Goal: Transaction & Acquisition: Obtain resource

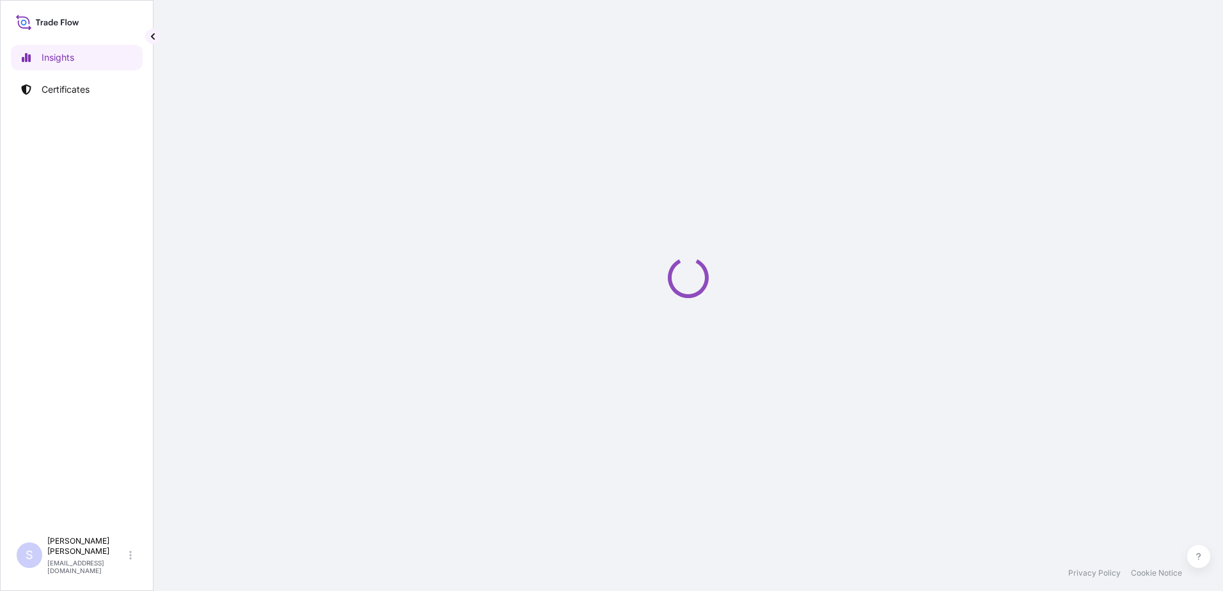
select select "2025"
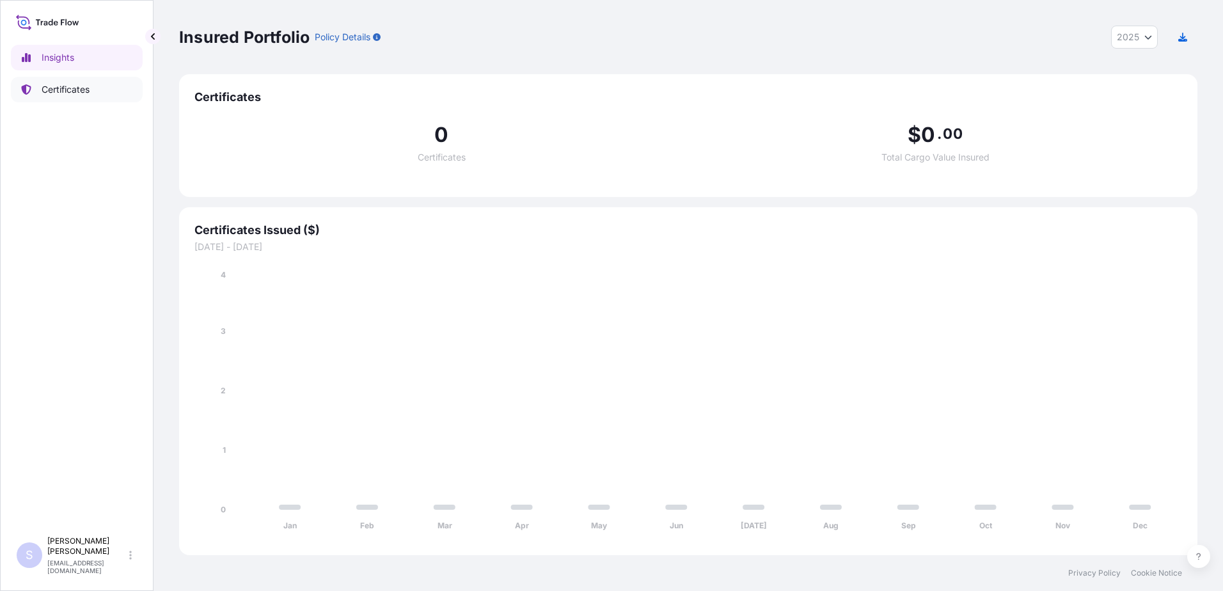
click at [66, 86] on p "Certificates" at bounding box center [66, 89] width 48 height 13
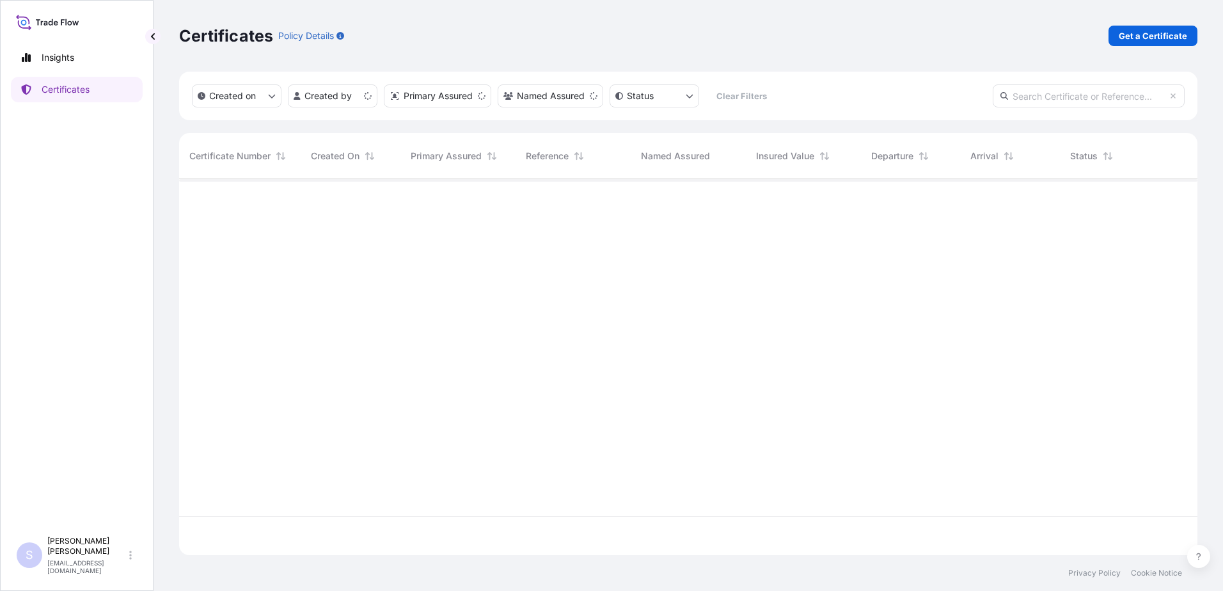
scroll to position [374, 1009]
click at [1167, 57] on div "Certificates Policy Details Get a Certificate" at bounding box center [688, 36] width 1018 height 72
click at [1169, 41] on p "Get a Certificate" at bounding box center [1153, 35] width 68 height 13
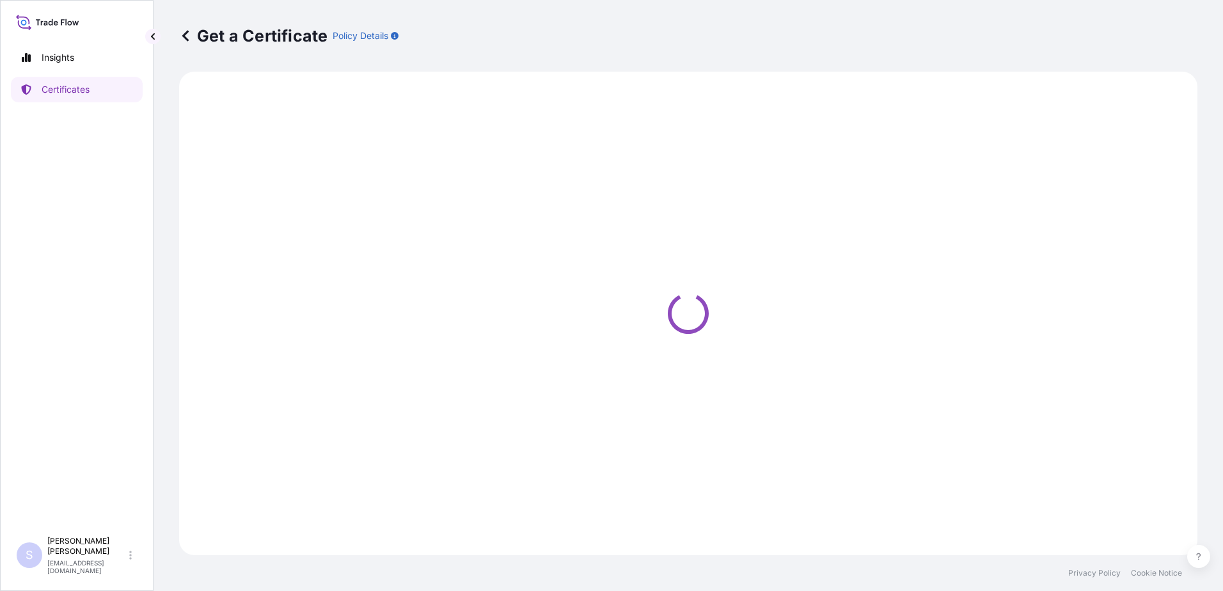
select select "Sea"
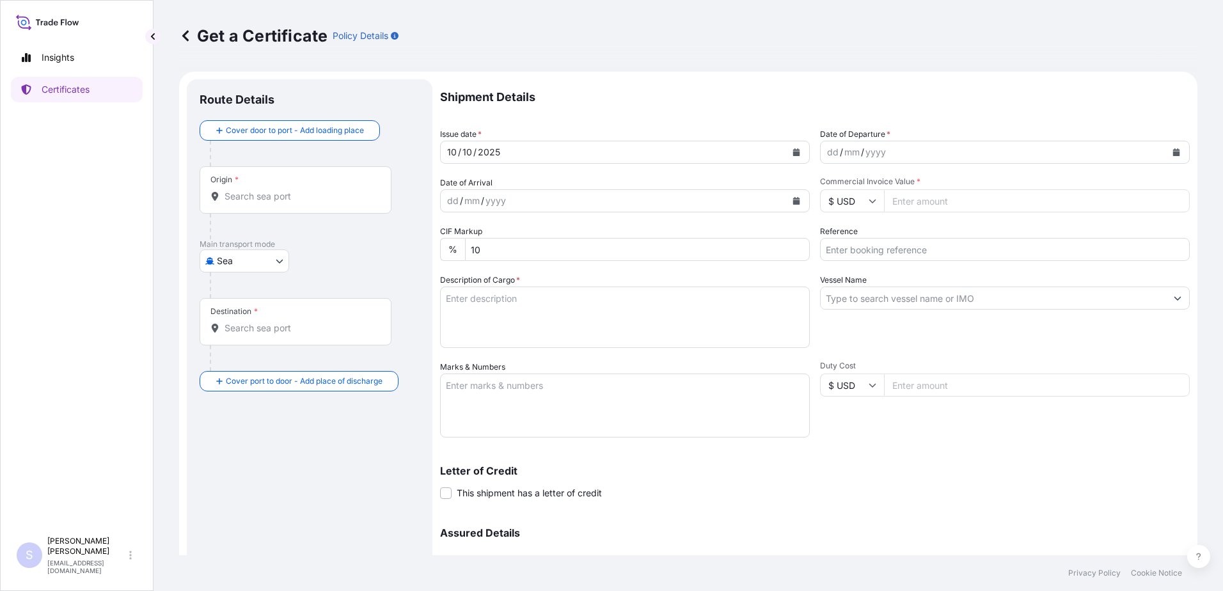
click at [1172, 151] on icon "Calendar" at bounding box center [1176, 152] width 8 height 8
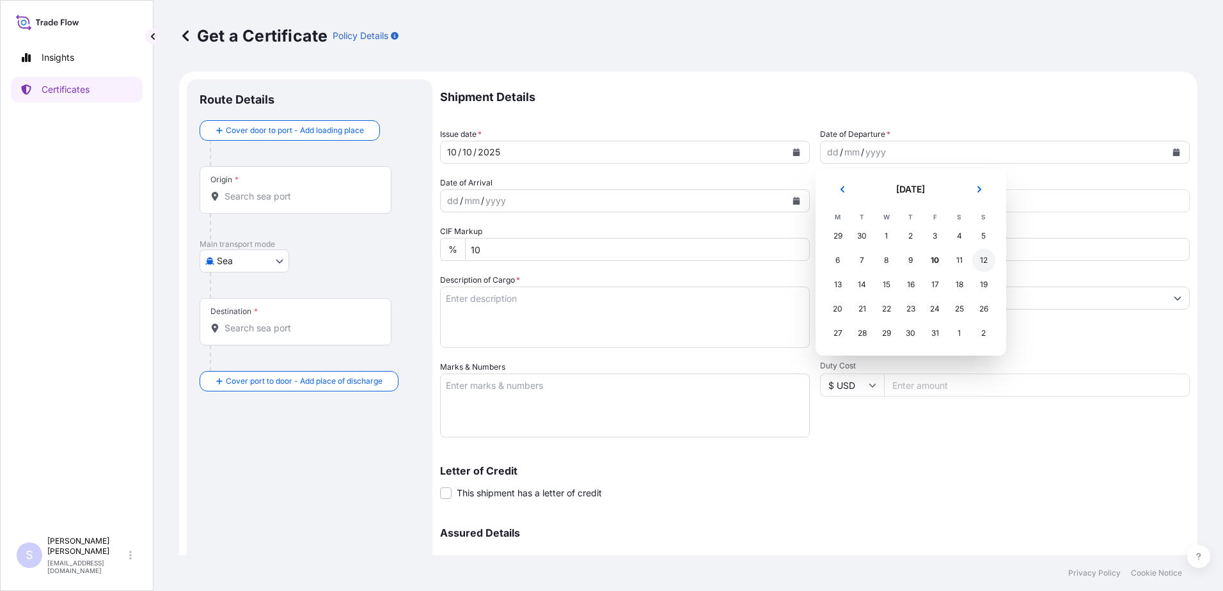
click at [983, 259] on div "12" at bounding box center [983, 260] width 23 height 23
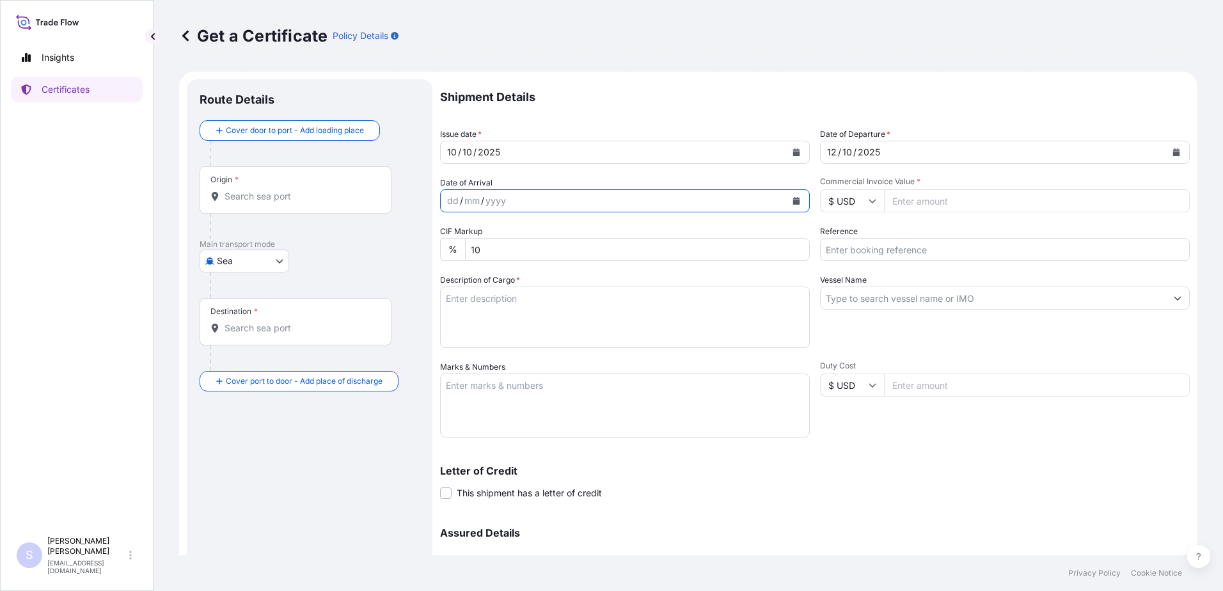
click at [801, 206] on button "Calendar" at bounding box center [796, 201] width 20 height 20
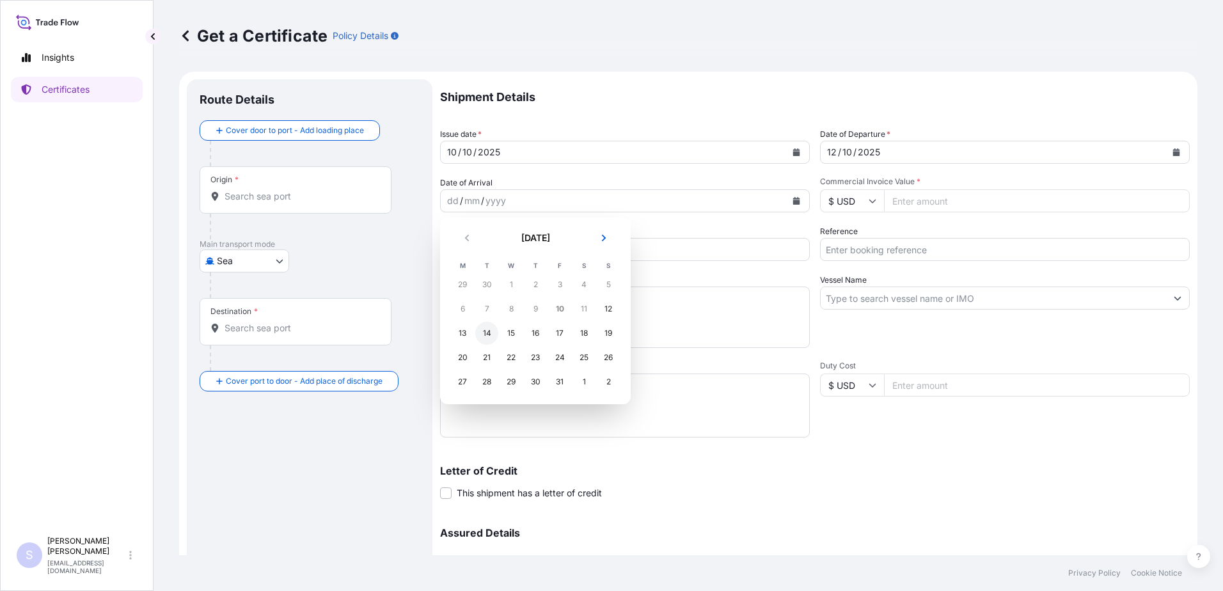
click at [488, 329] on div "14" at bounding box center [486, 333] width 23 height 23
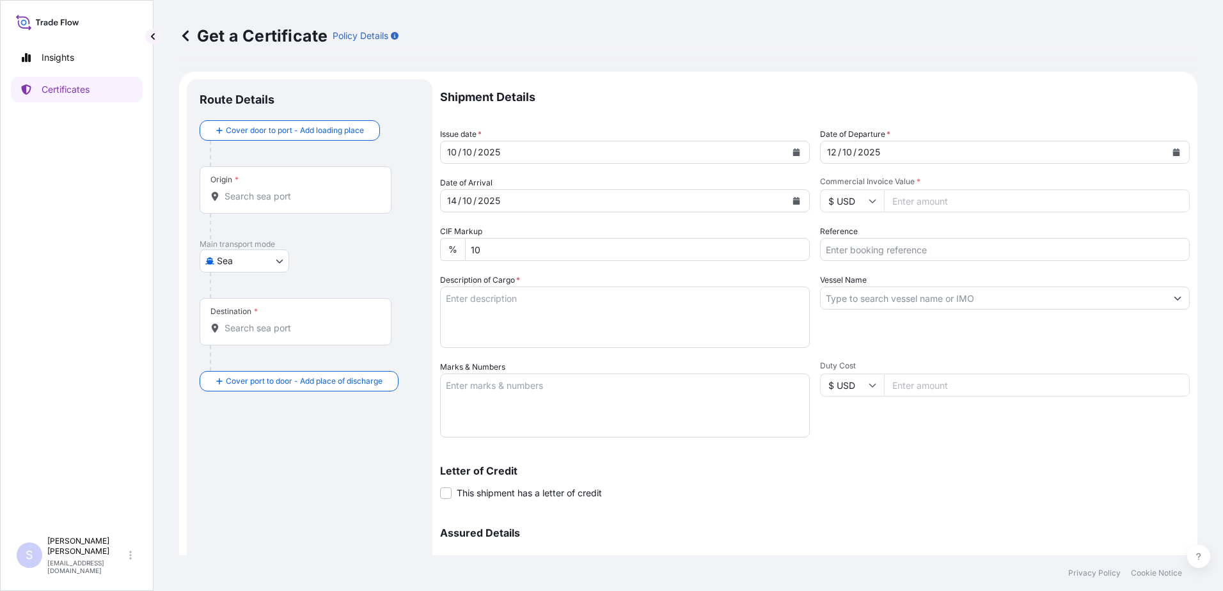
click at [920, 198] on input "Commercial Invoice Value *" at bounding box center [1037, 200] width 306 height 23
type input "55488"
click at [892, 256] on input "Reference" at bounding box center [1005, 249] width 370 height 23
type input "205-54899121"
click at [606, 318] on textarea "Description of Cargo *" at bounding box center [625, 317] width 370 height 61
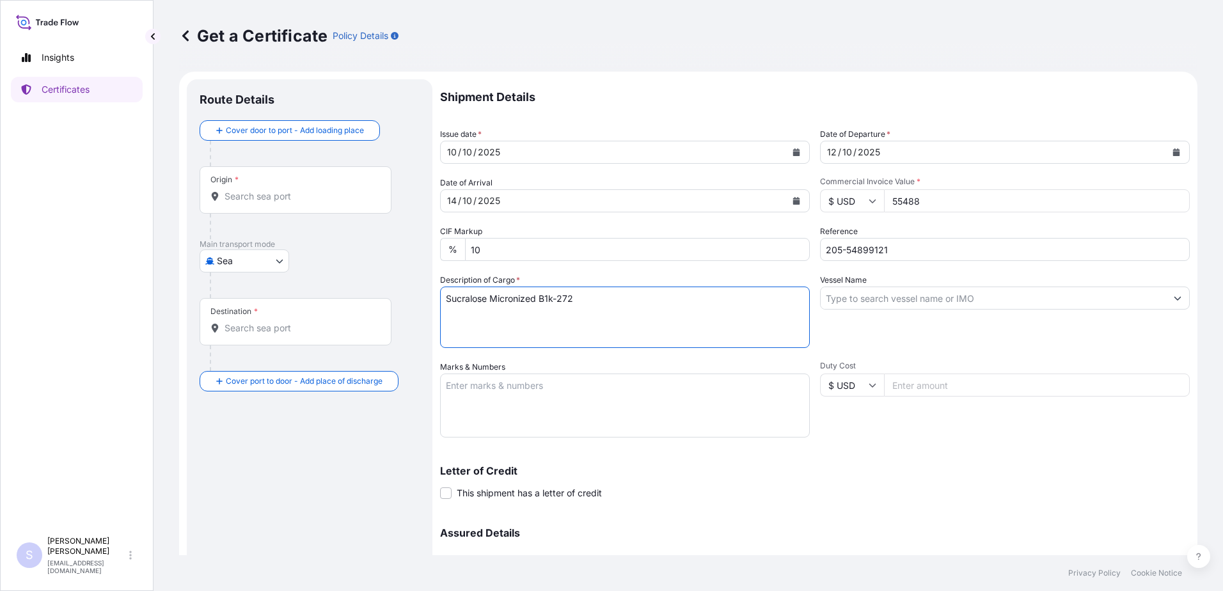
click at [551, 296] on textarea "Sucralose Micronized B1k-272" at bounding box center [625, 317] width 370 height 61
type textarea "Sucralose Micronized B1K-272"
click at [939, 301] on input "Vessel Name" at bounding box center [993, 298] width 345 height 23
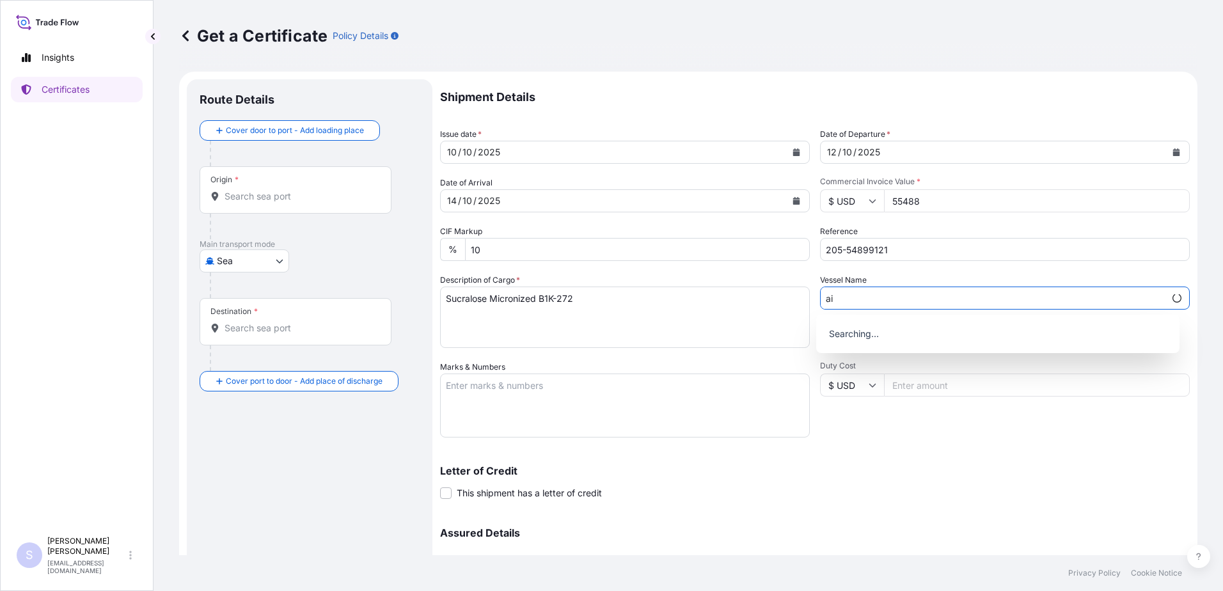
type input "a"
type input "All Nippon"
drag, startPoint x: 877, startPoint y: 296, endPoint x: 544, endPoint y: 267, distance: 334.5
click at [544, 267] on div "Shipment Details Issue date * [DATE] Date of Departure * [DATE] Date of Arrival…" at bounding box center [815, 359] width 750 height 561
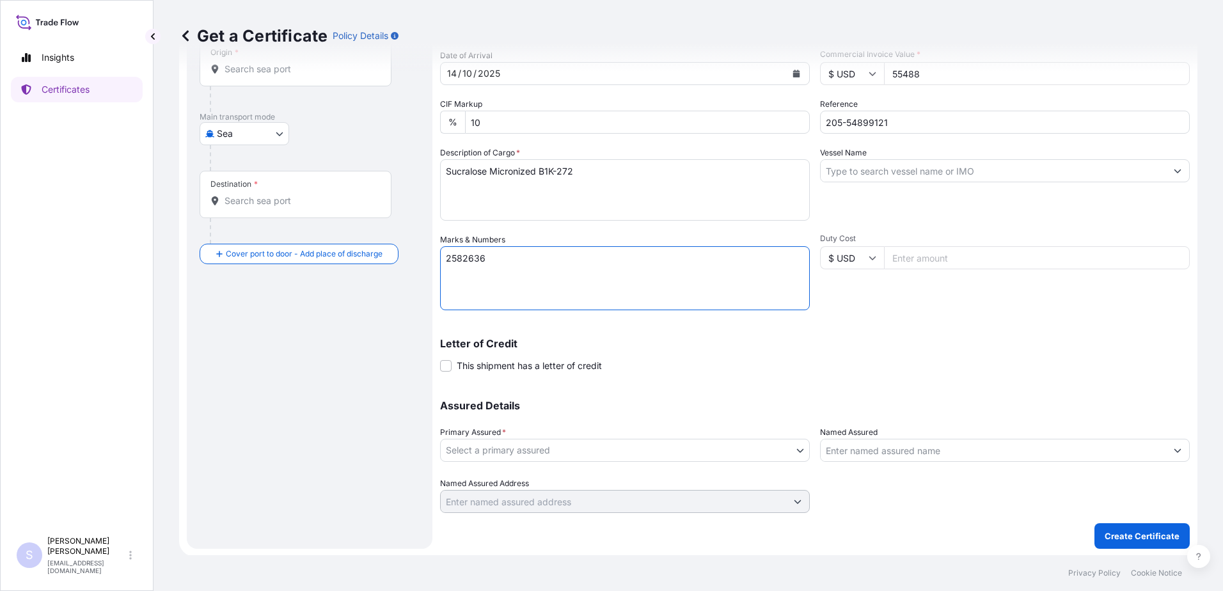
scroll to position [129, 0]
type textarea "2582636"
click at [471, 446] on body "Insights Certificates S [PERSON_NAME] [EMAIL_ADDRESS][DOMAIN_NAME] Get a Certif…" at bounding box center [611, 295] width 1223 height 591
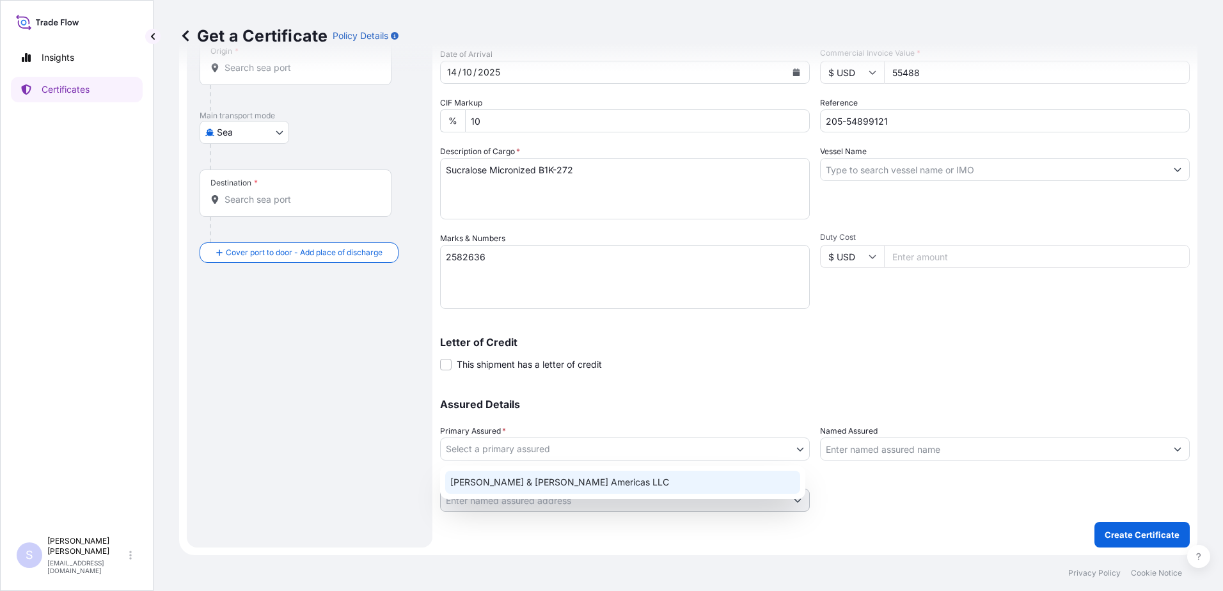
click at [483, 478] on div "[PERSON_NAME] & [PERSON_NAME] Americas LLC" at bounding box center [622, 482] width 355 height 23
select select "31658"
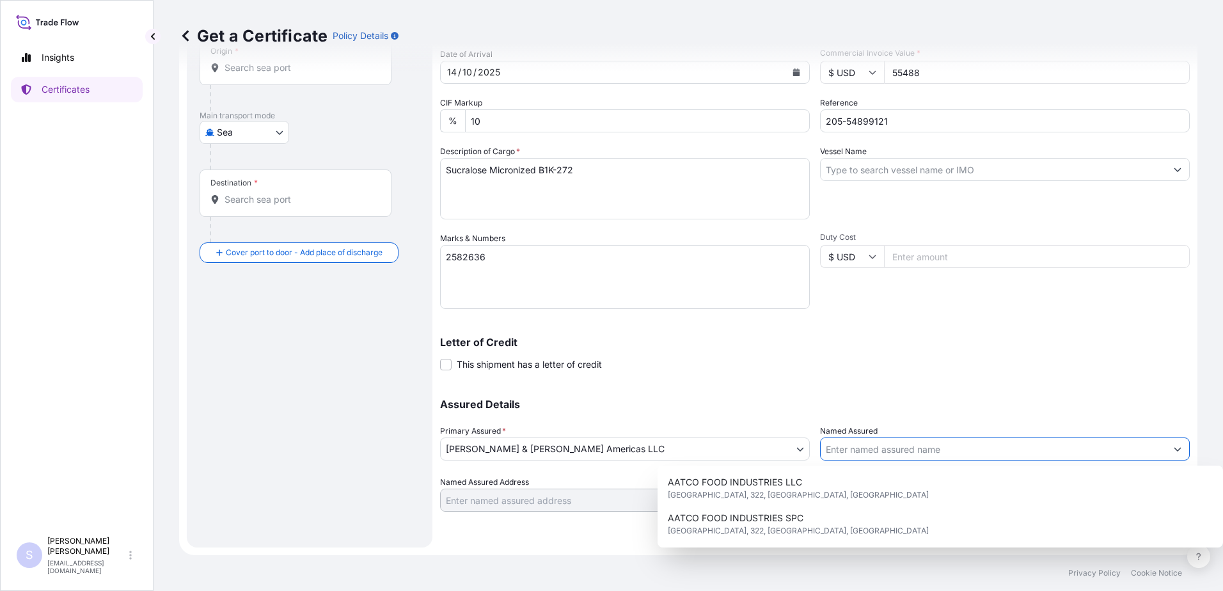
click at [876, 457] on input "Named Assured" at bounding box center [993, 448] width 345 height 23
click at [908, 396] on div "Assured Details Primary Assured * [PERSON_NAME] & [PERSON_NAME] Americas LLC [P…" at bounding box center [815, 448] width 750 height 128
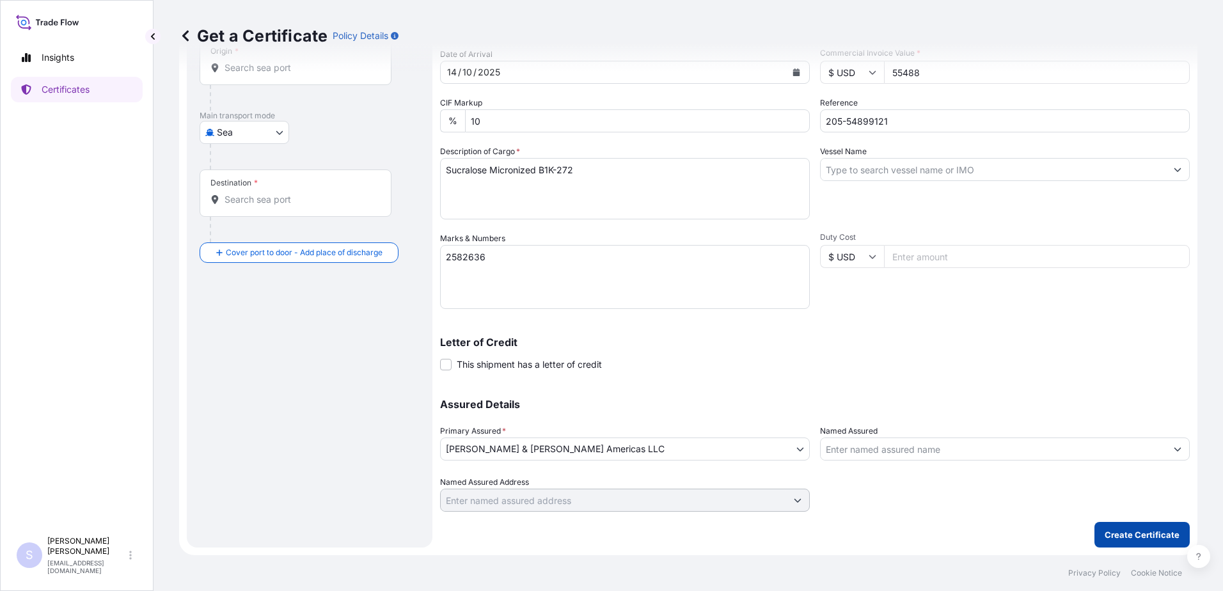
click at [1148, 531] on p "Create Certificate" at bounding box center [1142, 534] width 75 height 13
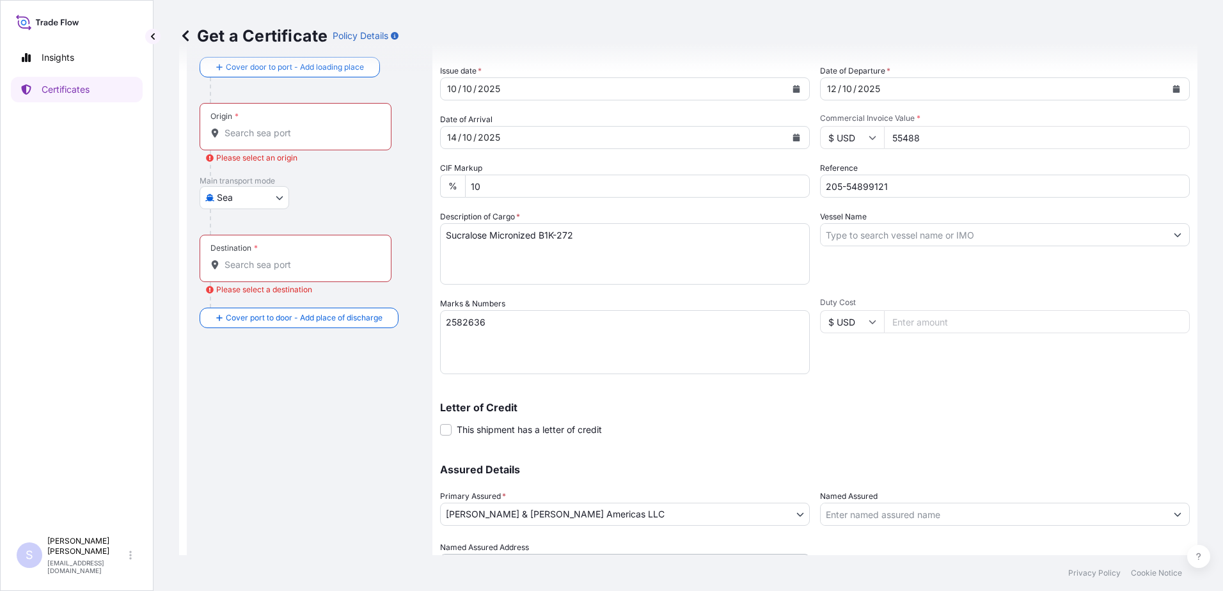
scroll to position [0, 0]
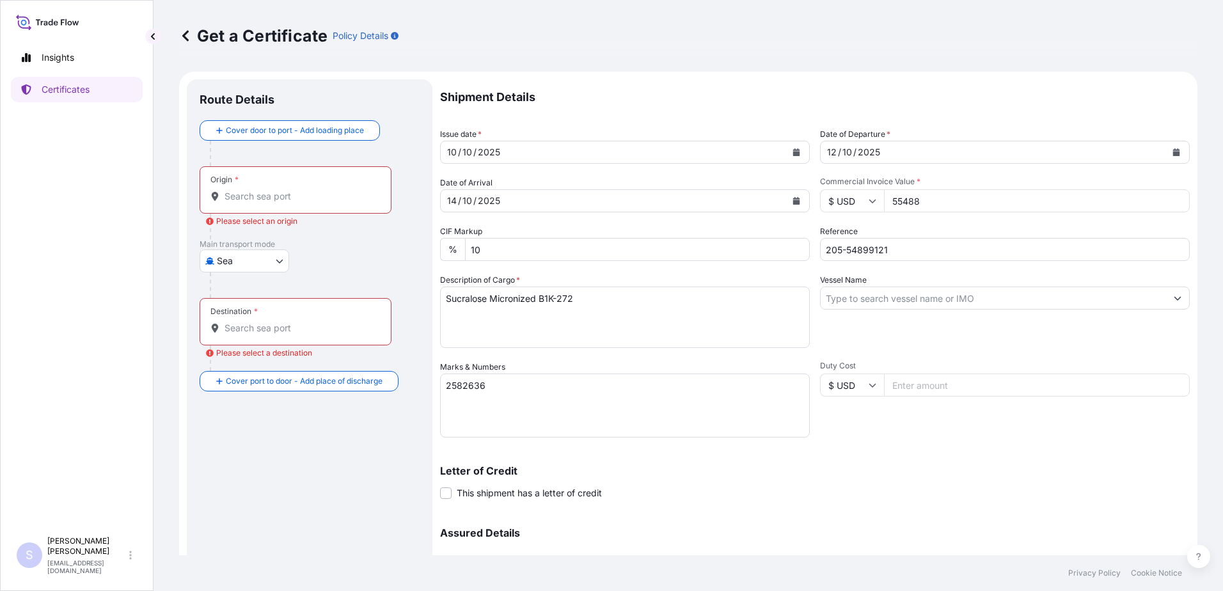
click at [251, 178] on div "Origin *" at bounding box center [296, 189] width 192 height 47
click at [251, 190] on input "Origin * Please select an origin" at bounding box center [299, 196] width 151 height 13
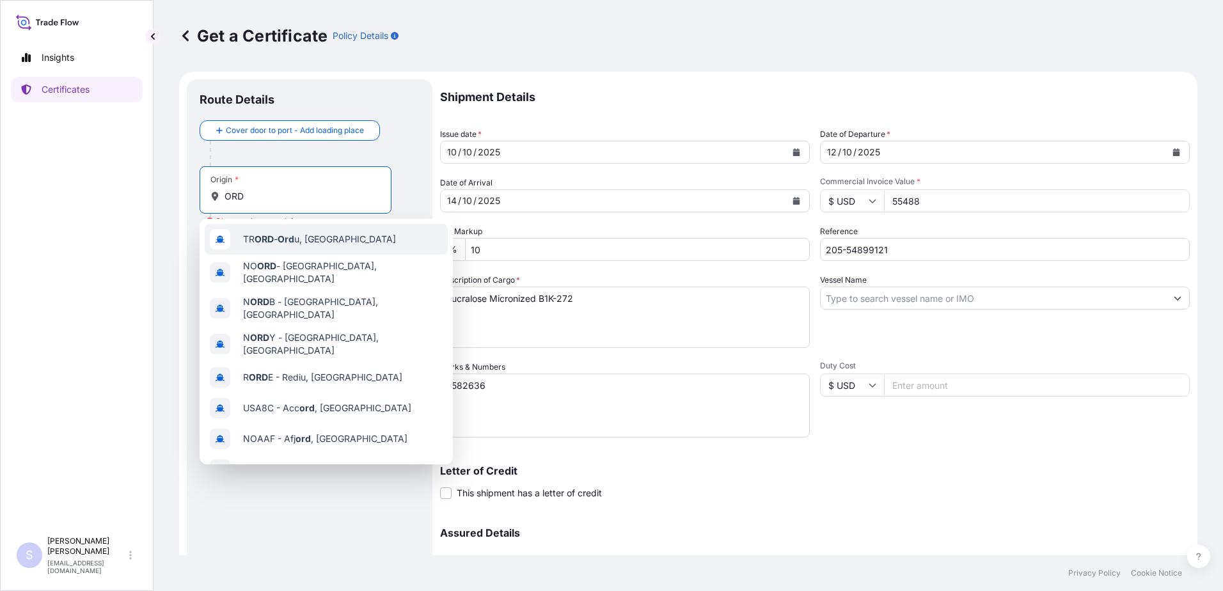
type input "ORD"
click at [374, 186] on div "Origin * ORD" at bounding box center [296, 189] width 192 height 47
click at [374, 190] on input "ORD" at bounding box center [299, 196] width 151 height 13
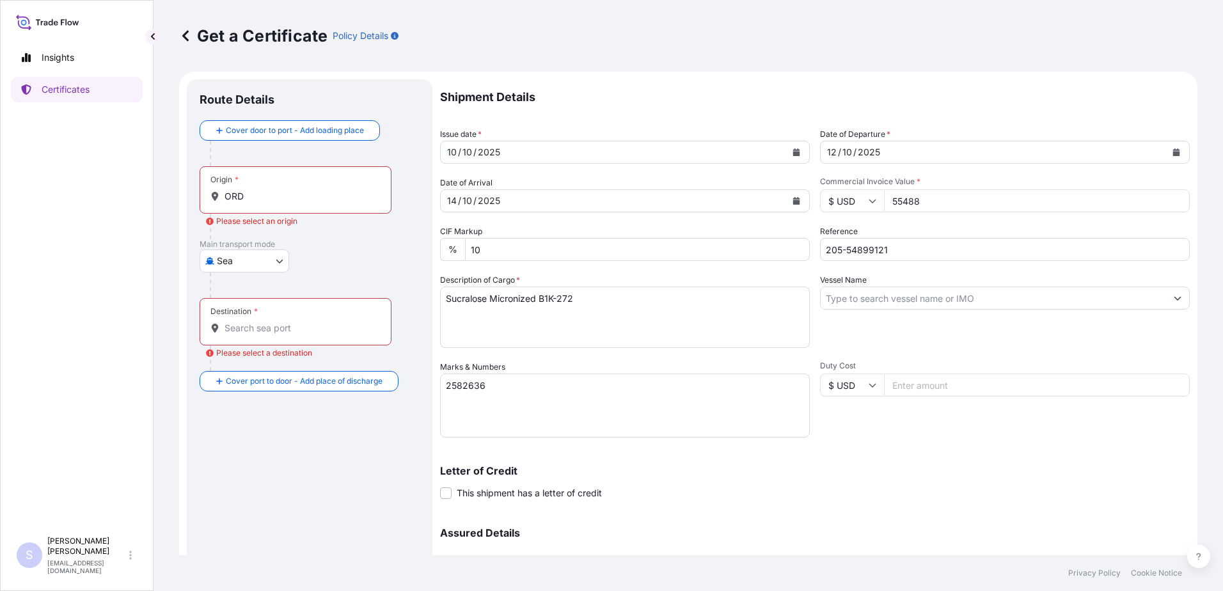
click at [402, 168] on div "Origin * ORD Please select an origin" at bounding box center [310, 202] width 220 height 73
click at [266, 253] on body "10 options available. Insights Certificates S [PERSON_NAME] [EMAIL_ADDRESS][DOM…" at bounding box center [611, 295] width 1223 height 591
click at [253, 294] on div "Air" at bounding box center [244, 294] width 79 height 23
select select "Air"
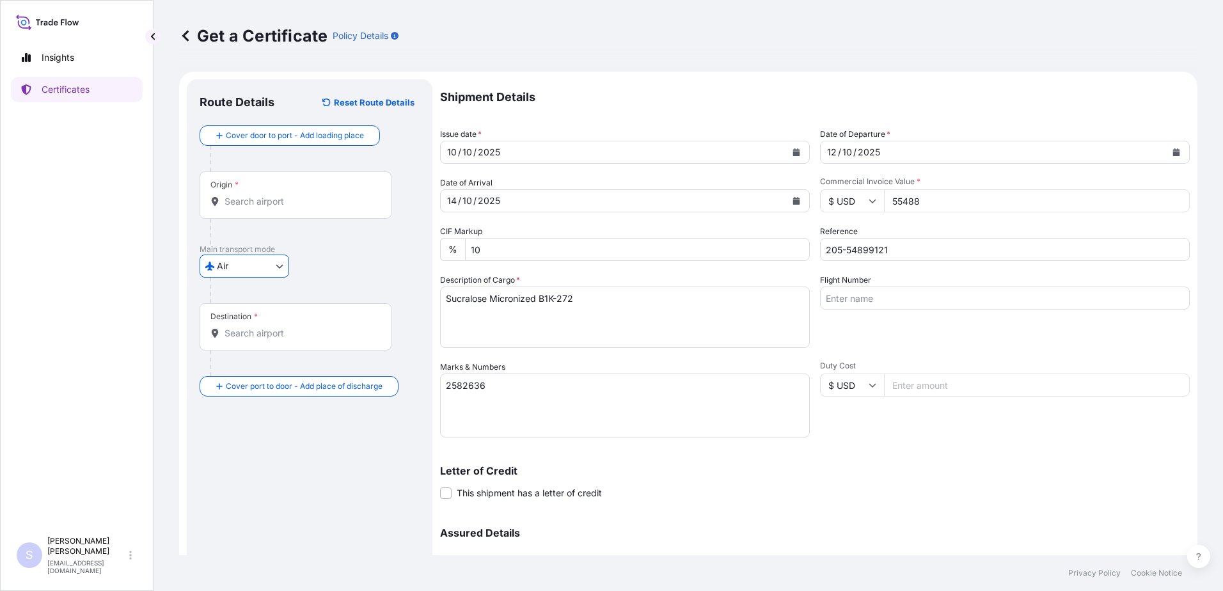
click at [274, 196] on input "Origin *" at bounding box center [299, 201] width 151 height 13
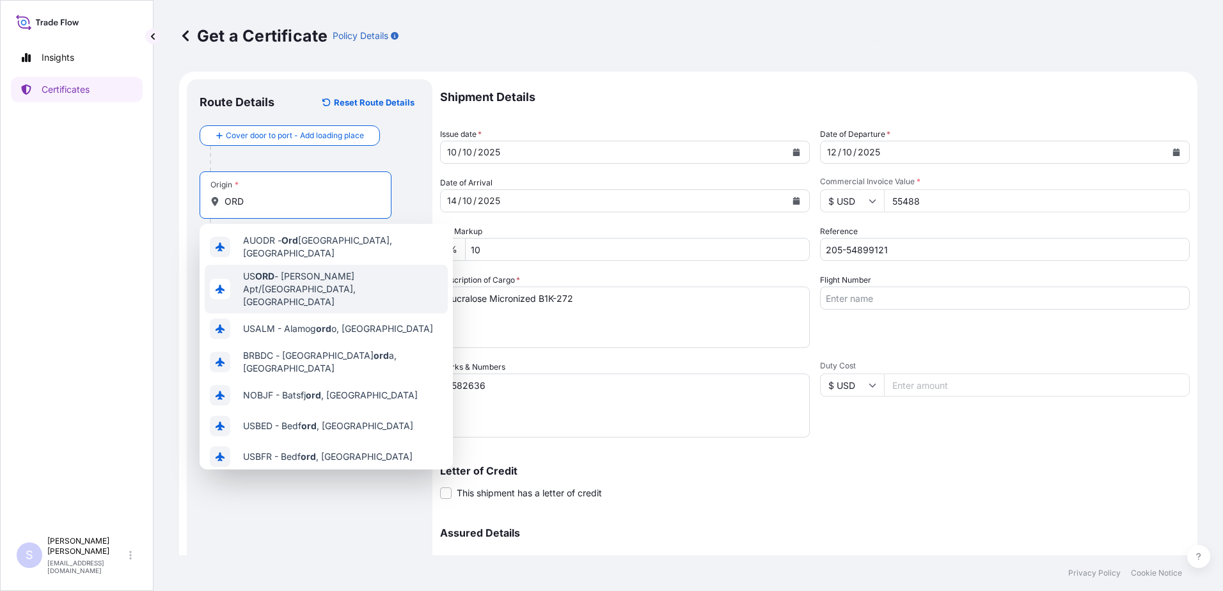
click at [253, 267] on div "US [PERSON_NAME] Apt/[GEOGRAPHIC_DATA], [GEOGRAPHIC_DATA]" at bounding box center [326, 289] width 243 height 49
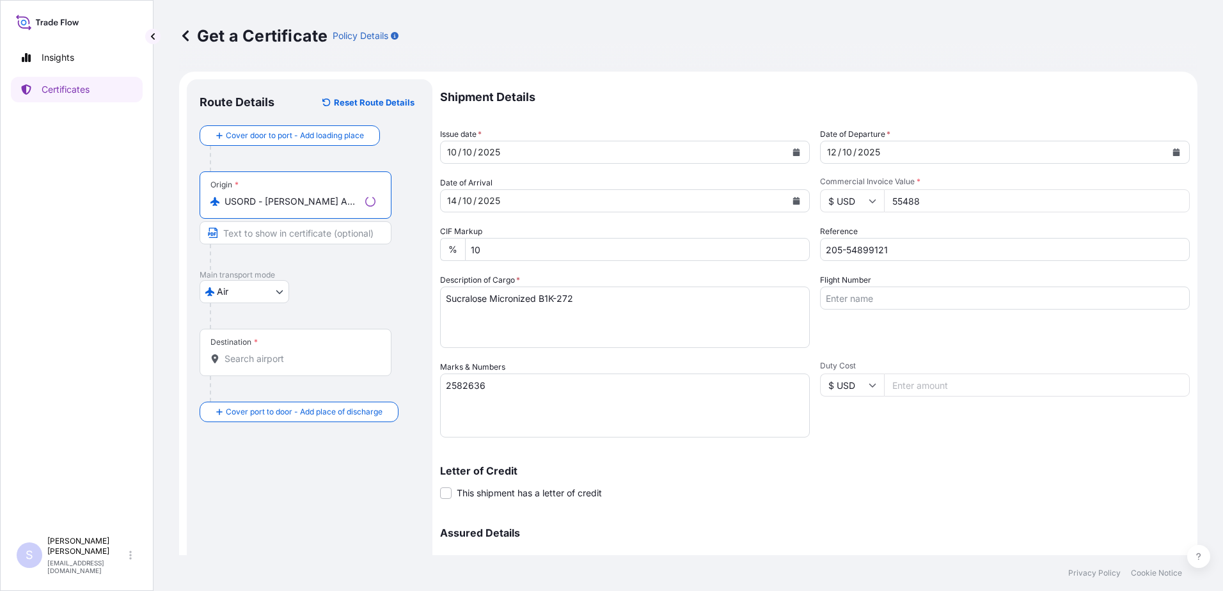
type input "USORD - [PERSON_NAME] Apt/[GEOGRAPHIC_DATA], [GEOGRAPHIC_DATA]"
click at [243, 363] on input "Destination *" at bounding box center [299, 358] width 151 height 13
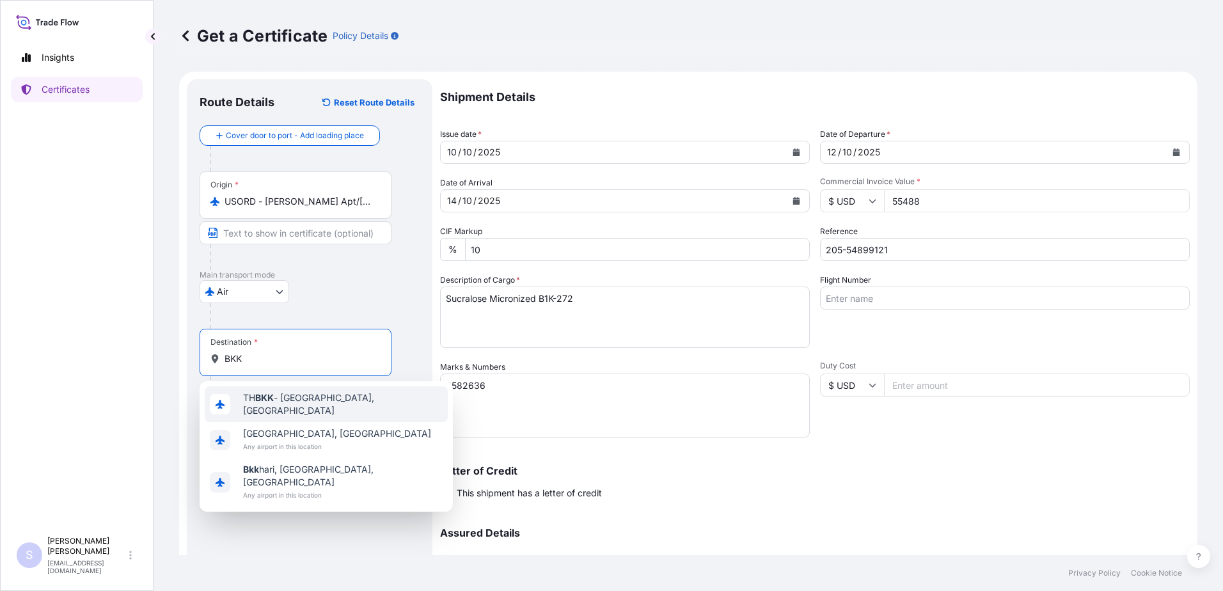
click at [301, 401] on span "TH BKK - [GEOGRAPHIC_DATA], [GEOGRAPHIC_DATA]" at bounding box center [343, 404] width 200 height 26
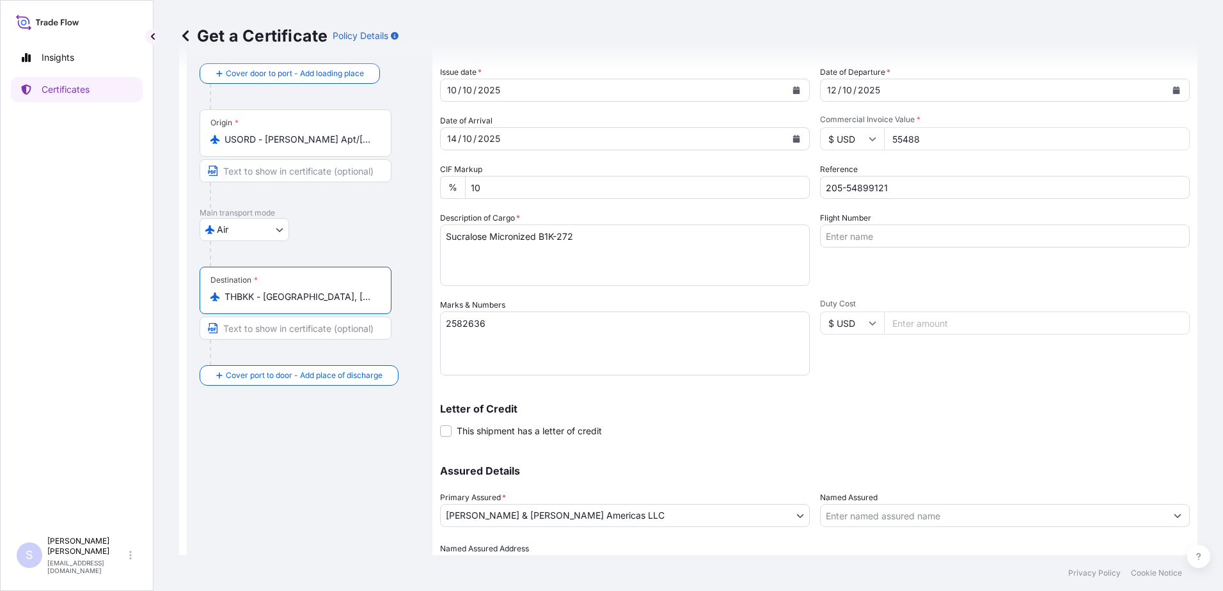
scroll to position [129, 0]
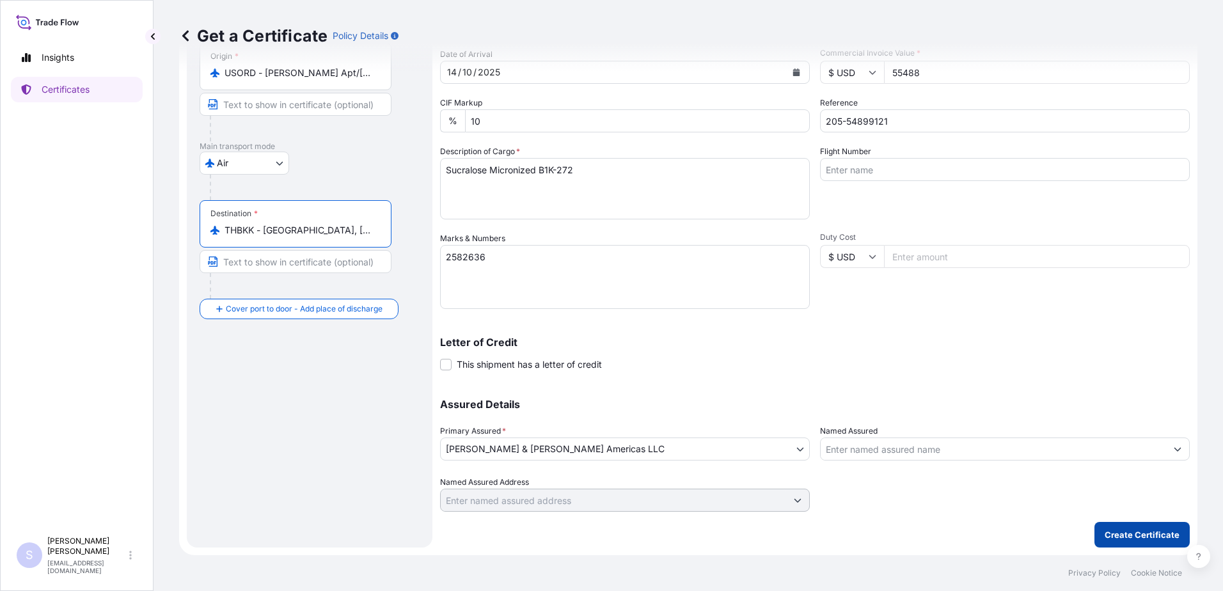
type input "THBKK - [GEOGRAPHIC_DATA], [GEOGRAPHIC_DATA]"
click at [1133, 535] on p "Create Certificate" at bounding box center [1142, 534] width 75 height 13
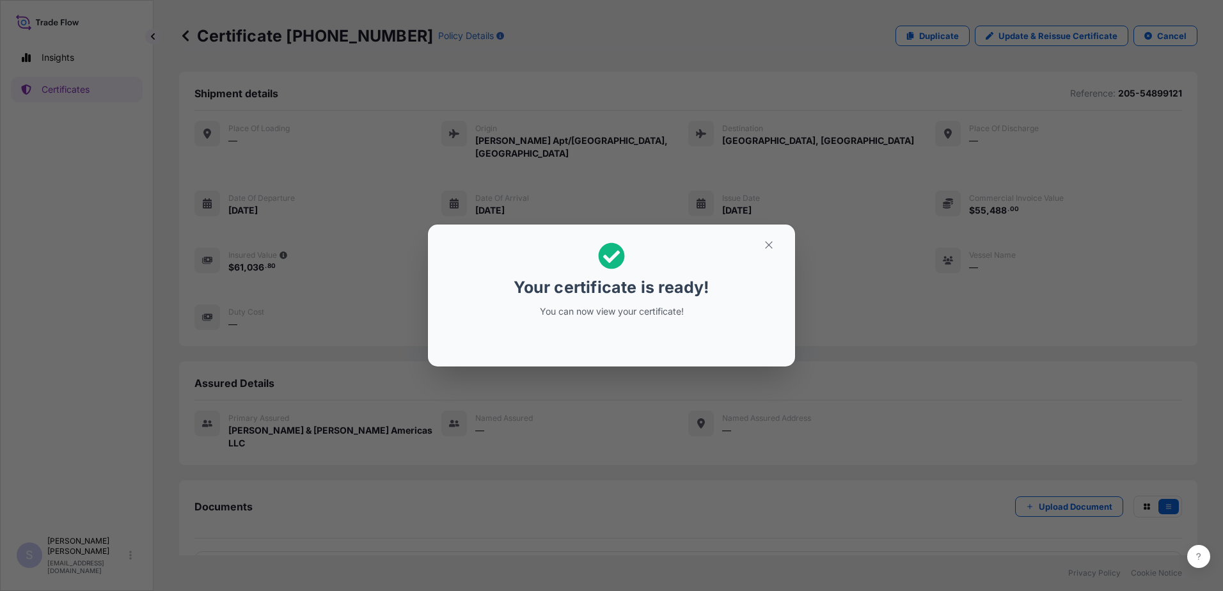
click at [631, 297] on p "Your certificate is ready!" at bounding box center [611, 287] width 195 height 20
click at [766, 246] on icon "button" at bounding box center [769, 245] width 12 height 12
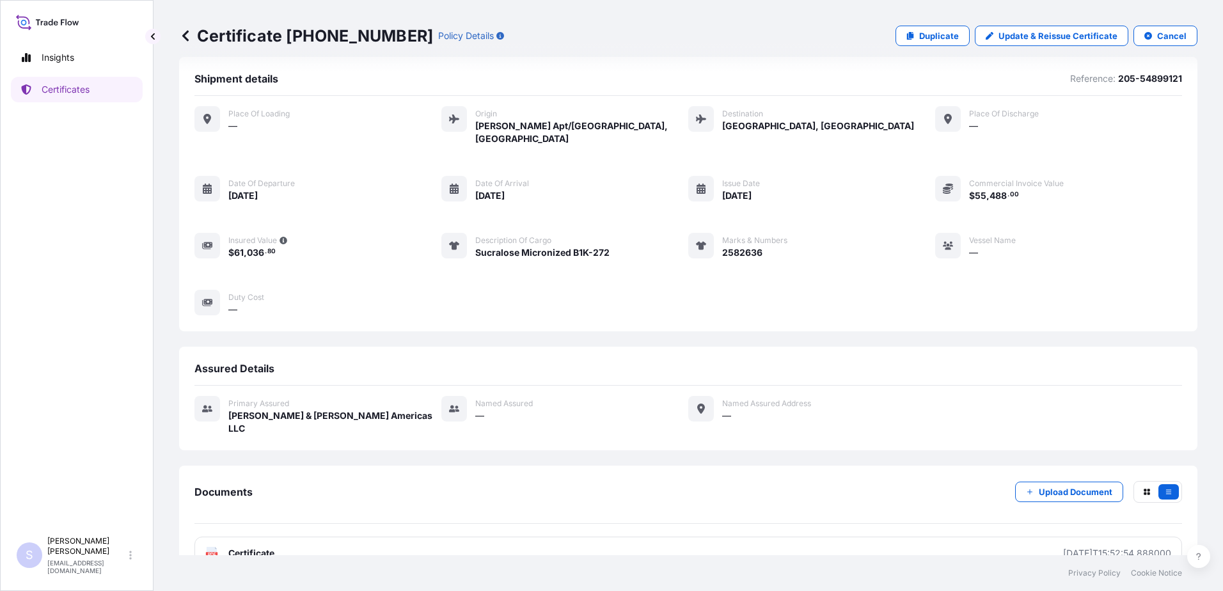
scroll to position [19, 0]
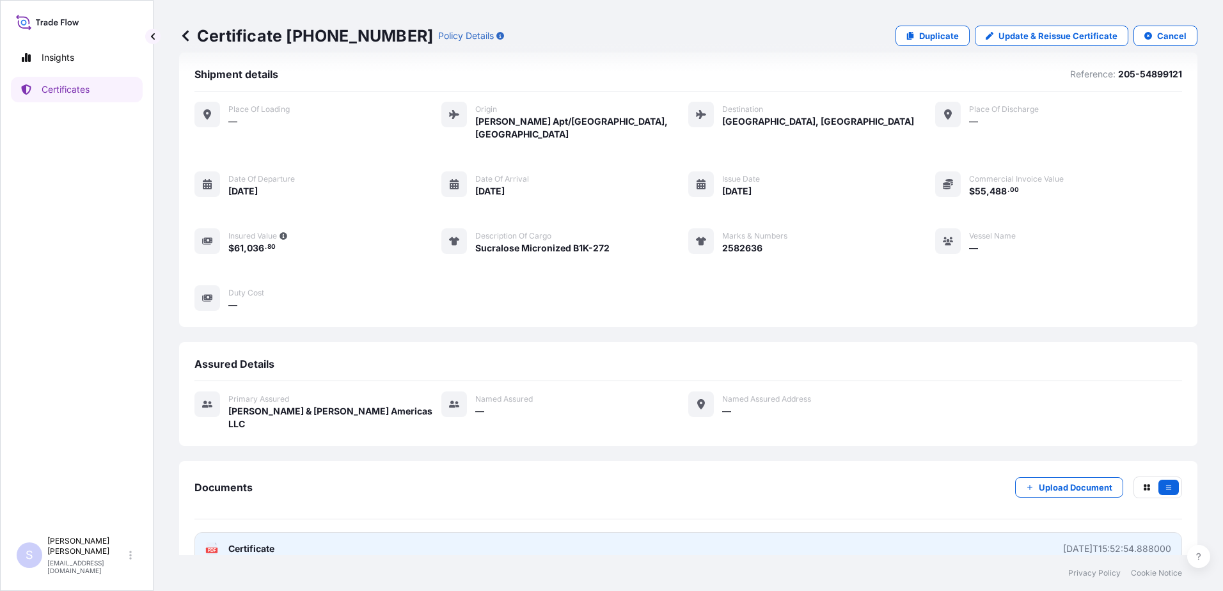
click at [253, 542] on span "Certificate" at bounding box center [251, 548] width 46 height 13
